Goal: Transaction & Acquisition: Subscribe to service/newsletter

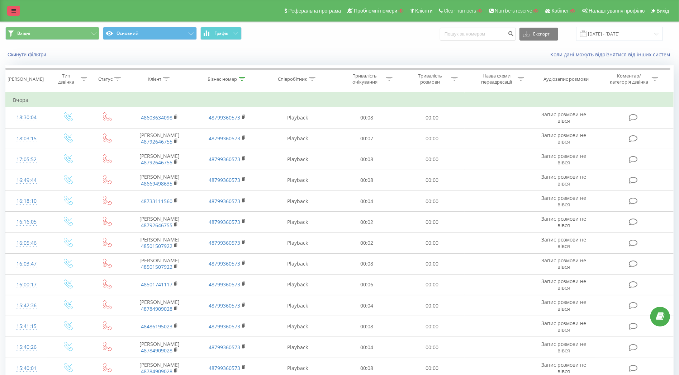
click at [15, 14] on link at bounding box center [13, 11] width 13 height 10
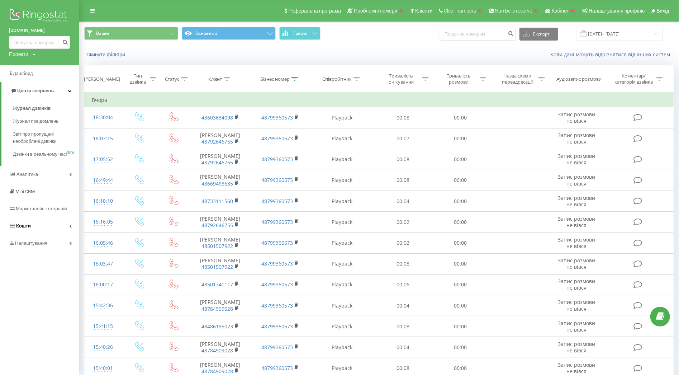
click at [55, 232] on link "Кошти" at bounding box center [39, 225] width 79 height 17
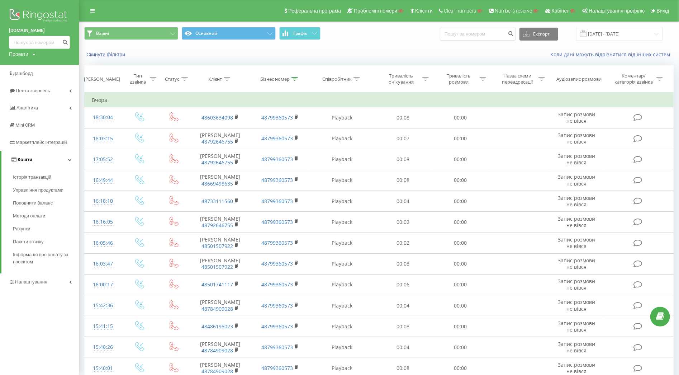
click at [63, 160] on link "Кошти" at bounding box center [39, 159] width 77 height 17
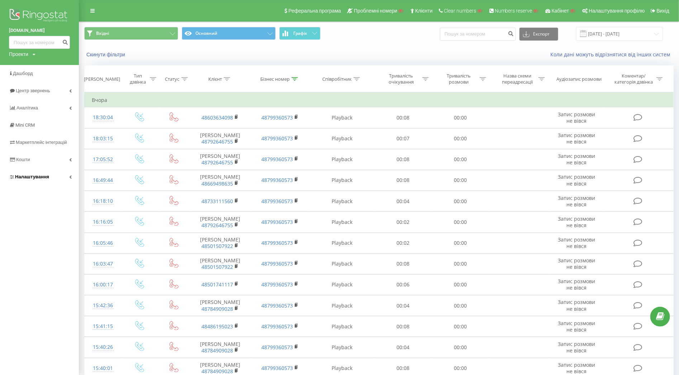
click at [59, 171] on link "Налаштування" at bounding box center [39, 176] width 79 height 17
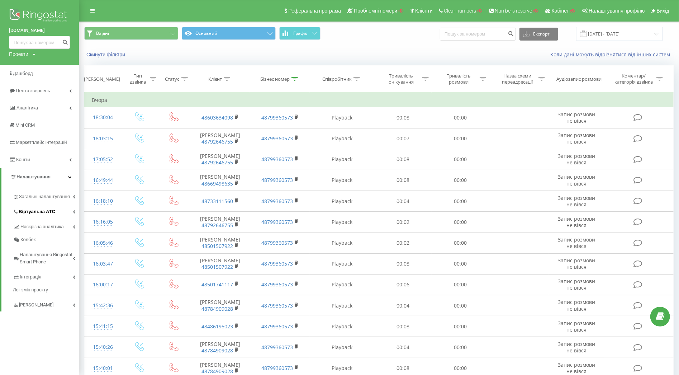
click at [60, 207] on link "Віртуальна АТС" at bounding box center [46, 210] width 66 height 15
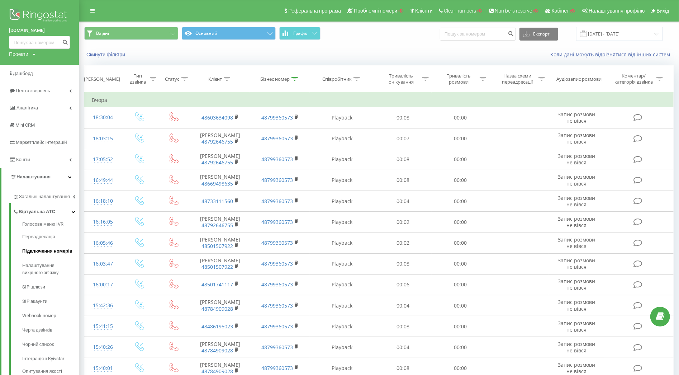
click at [56, 253] on span "Підключення номерів" at bounding box center [47, 250] width 50 height 7
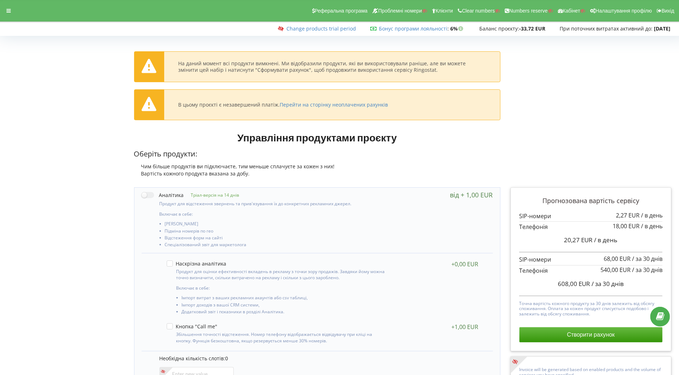
click at [16, 10] on div "Реферальна програма Проблемні номери Клієнти Clear numbers Numbers reserve Кабі…" at bounding box center [339, 11] width 689 height 22
click at [10, 10] on icon at bounding box center [8, 10] width 4 height 5
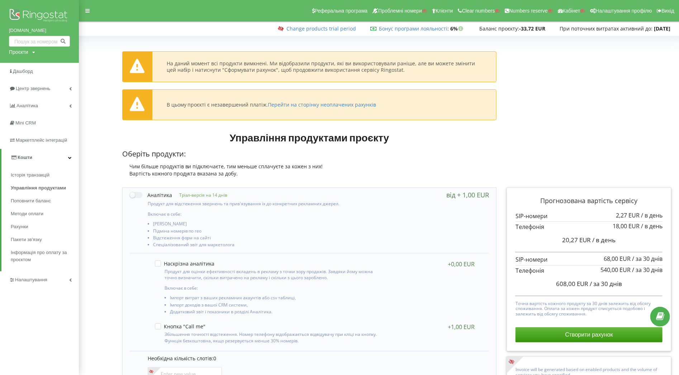
click at [51, 157] on link "Кошти" at bounding box center [39, 157] width 77 height 17
click at [44, 175] on span "Налаштування" at bounding box center [32, 174] width 34 height 5
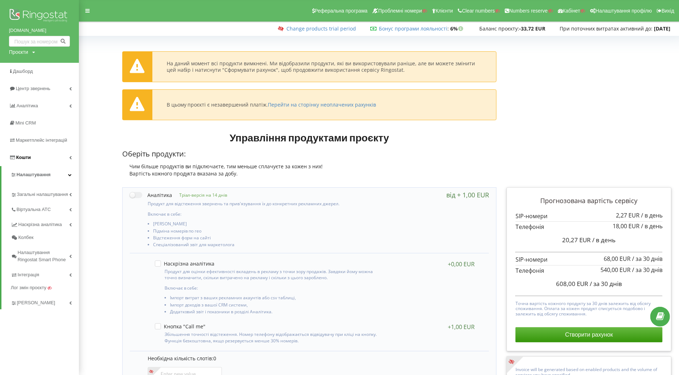
click at [46, 157] on link "Кошти" at bounding box center [39, 157] width 79 height 17
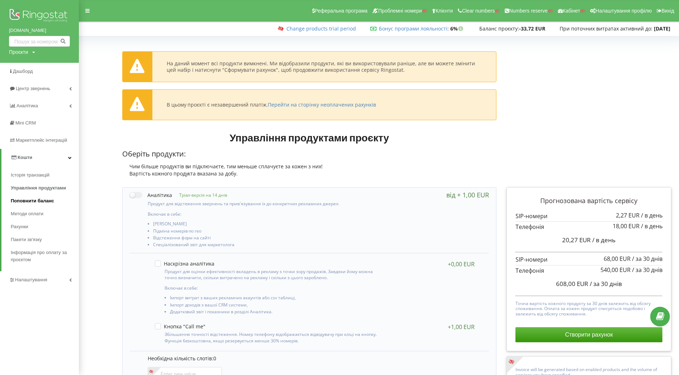
click at [32, 203] on span "Поповнити баланс" at bounding box center [32, 200] width 43 height 7
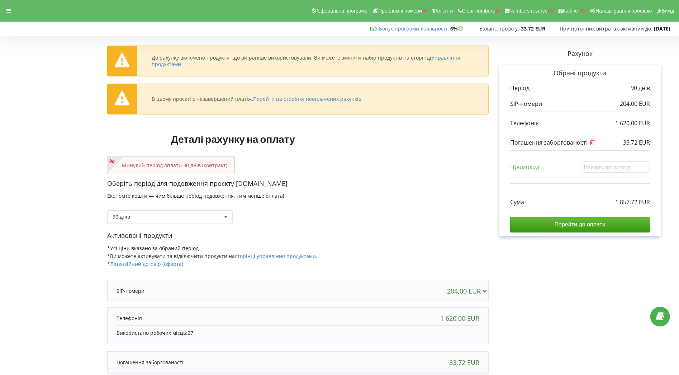
scroll to position [67, 0]
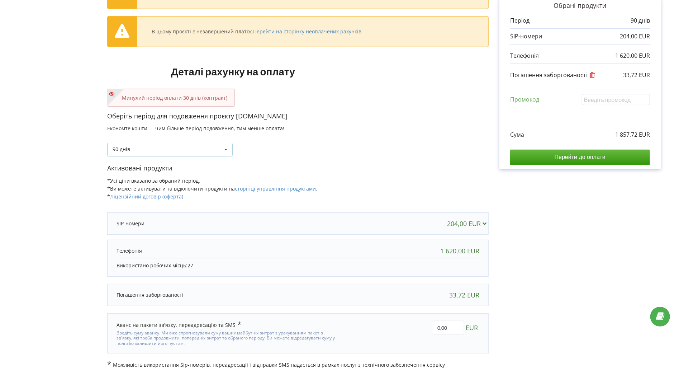
click at [220, 152] on div "90 днів Поповнити баланс без подовження 30 днів" at bounding box center [170, 150] width 126 height 14
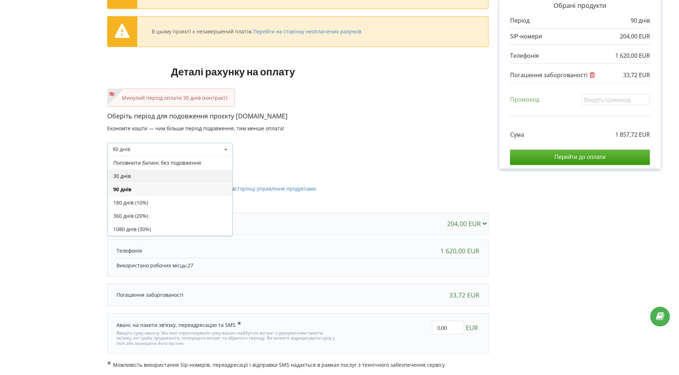
click at [162, 175] on div "30 днів" at bounding box center [170, 175] width 125 height 13
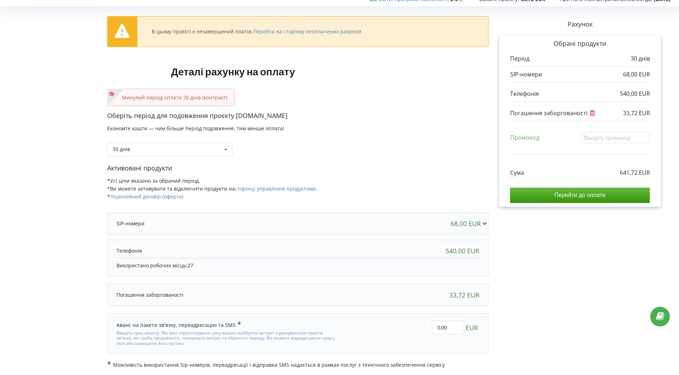
scroll to position [0, 0]
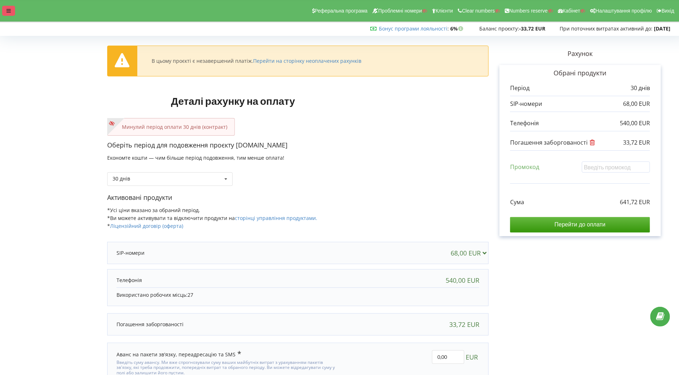
click at [8, 11] on icon at bounding box center [8, 10] width 4 height 5
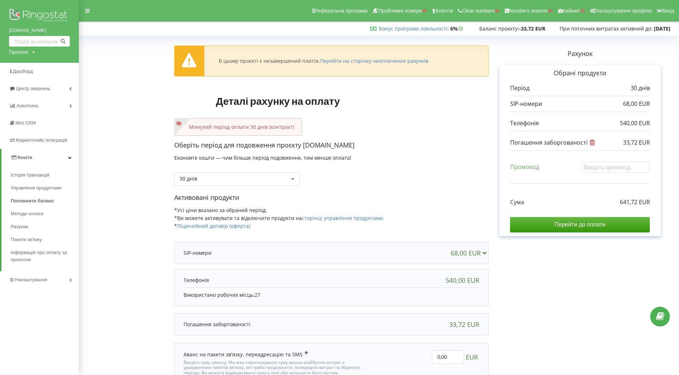
click at [54, 154] on link "Кошти" at bounding box center [39, 157] width 77 height 17
click at [54, 173] on link "Налаштування" at bounding box center [39, 174] width 79 height 17
click at [45, 216] on link "Наскрізна аналітика" at bounding box center [45, 223] width 68 height 15
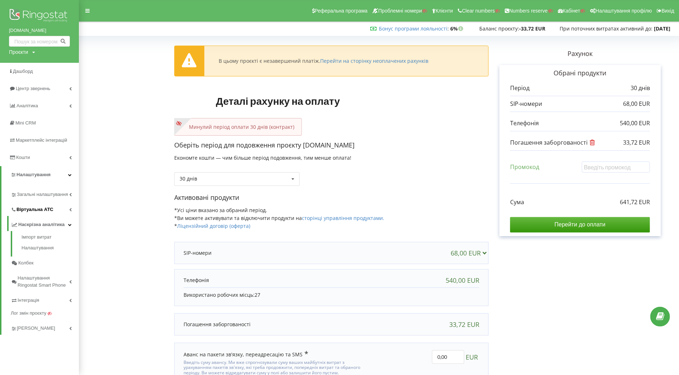
click at [44, 211] on span "Віртуальна АТС" at bounding box center [34, 209] width 37 height 7
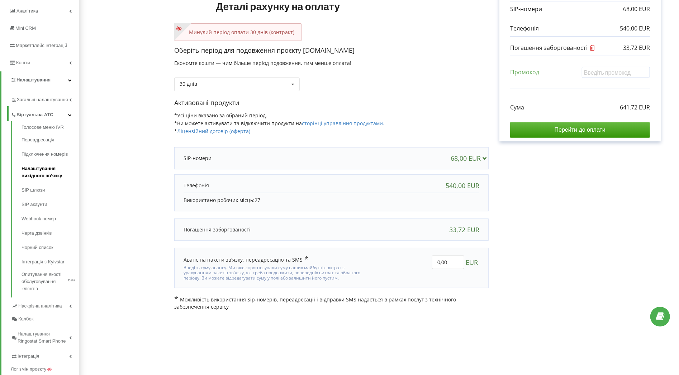
scroll to position [95, 0]
click at [42, 235] on link "Черга дзвінків" at bounding box center [50, 232] width 57 height 14
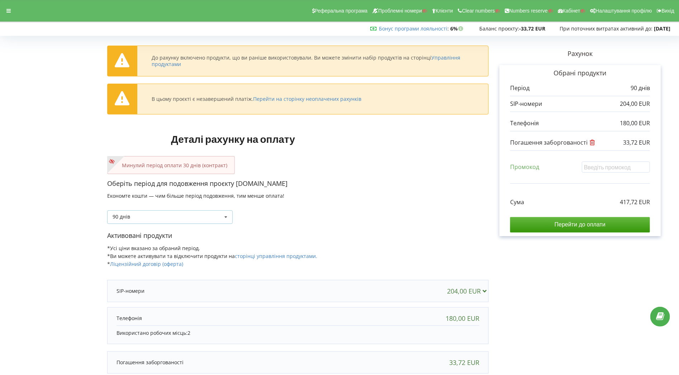
click at [221, 216] on icon at bounding box center [226, 217] width 11 height 13
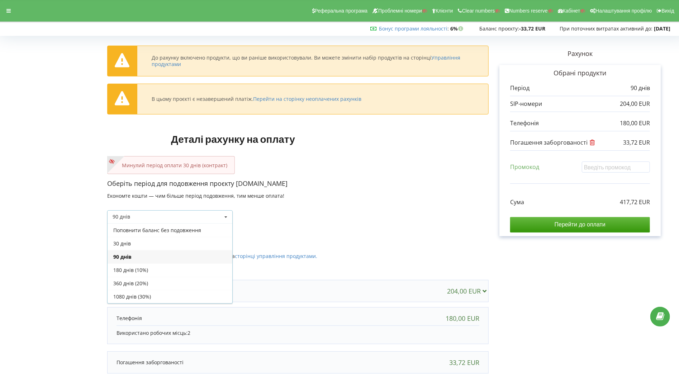
click at [163, 250] on div "90 днів" at bounding box center [170, 256] width 125 height 13
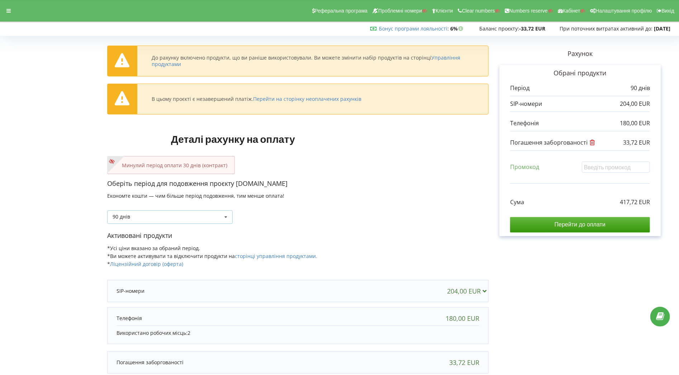
click at [172, 218] on div "90 днів Поповнити баланс без подовження 30 днів" at bounding box center [170, 217] width 126 height 14
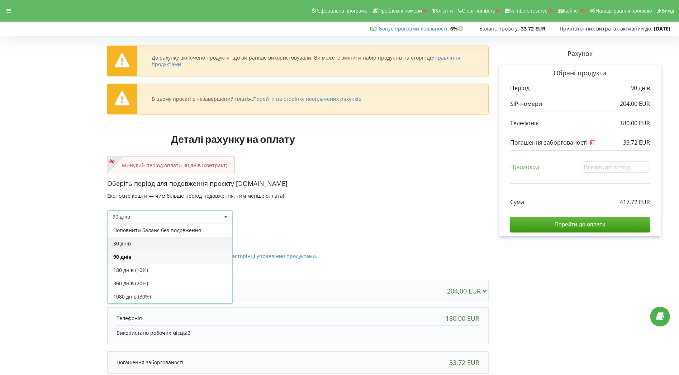
click at [145, 242] on div "30 днів" at bounding box center [170, 243] width 125 height 13
